Goal: Navigation & Orientation: Locate item on page

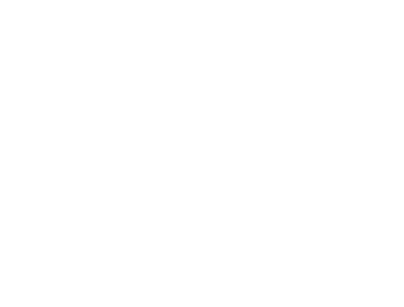
scroll to position [2944, 0]
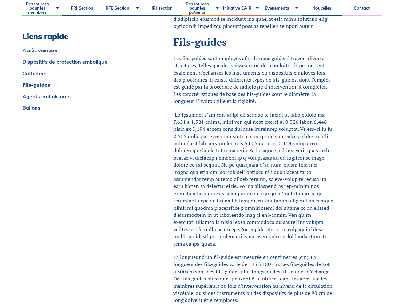
scroll to position [1689, 0]
